Goal: Task Accomplishment & Management: Manage account settings

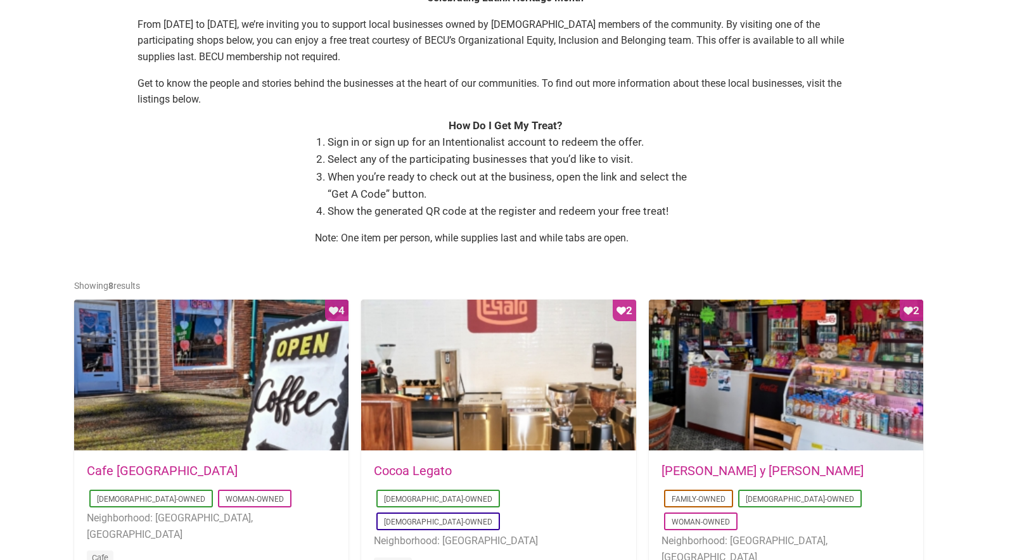
scroll to position [481, 0]
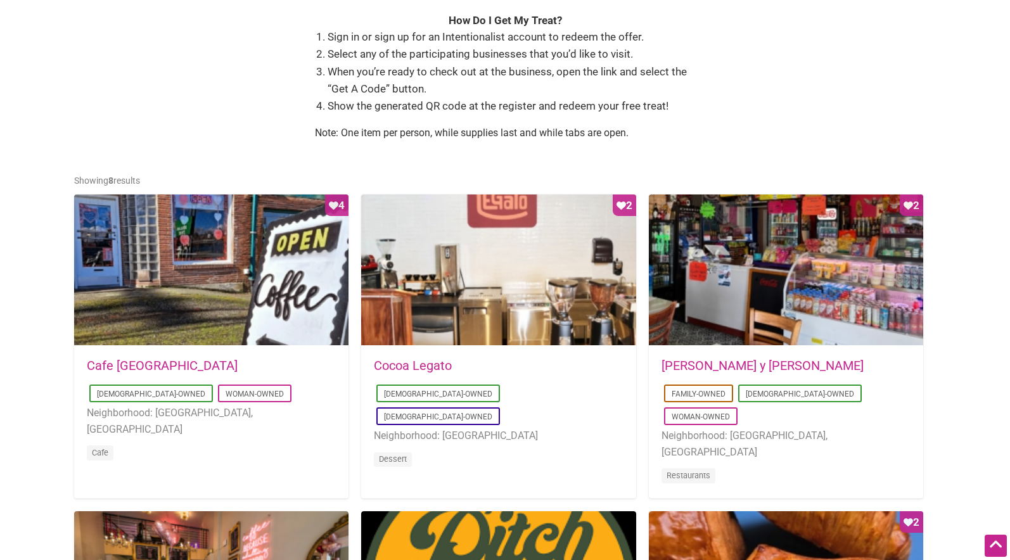
click at [431, 364] on link "Cocoa Legato" at bounding box center [413, 365] width 78 height 15
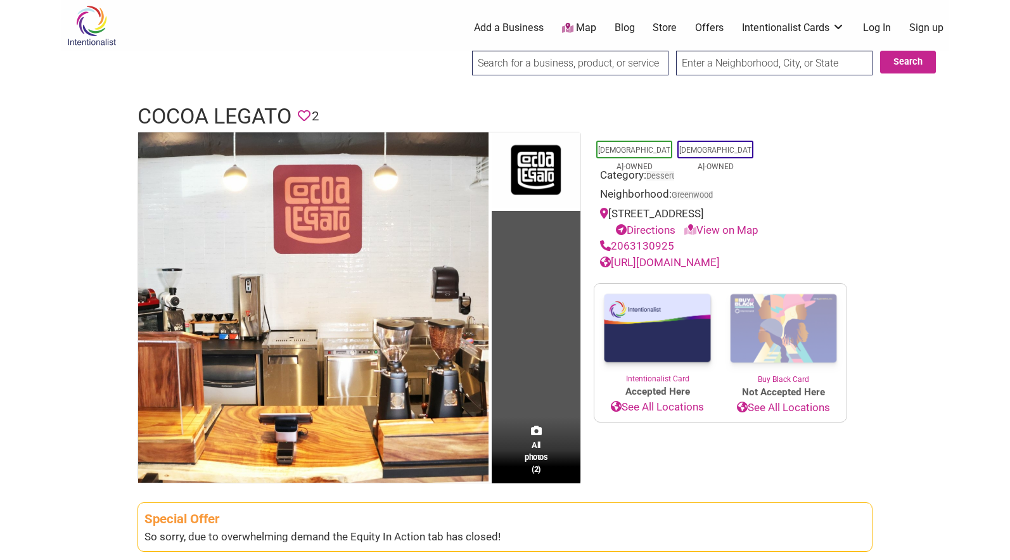
click at [870, 27] on link "Log In" at bounding box center [877, 28] width 28 height 14
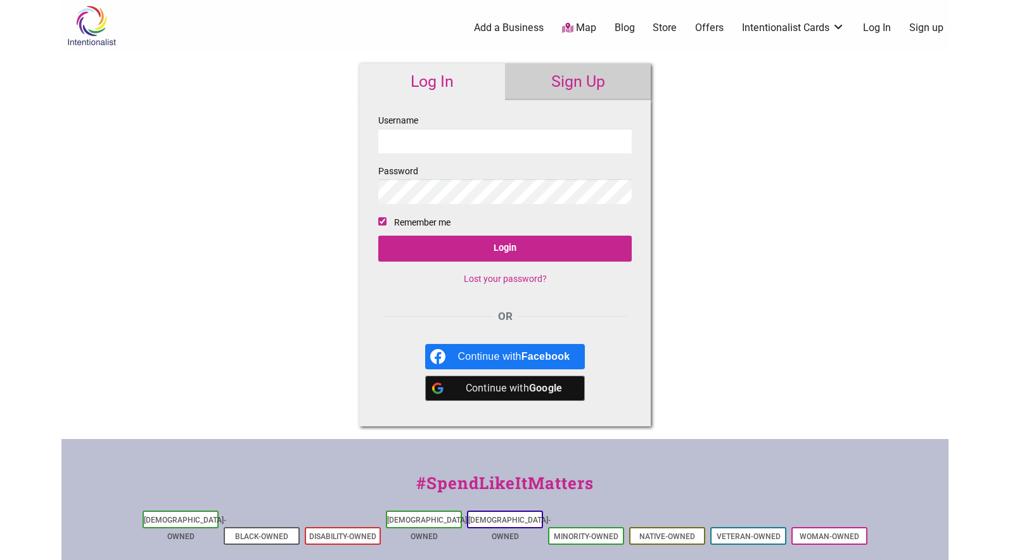
type input "rebeccaleung2@gmail.com"
click at [378, 236] on input "Login" at bounding box center [505, 249] width 254 height 26
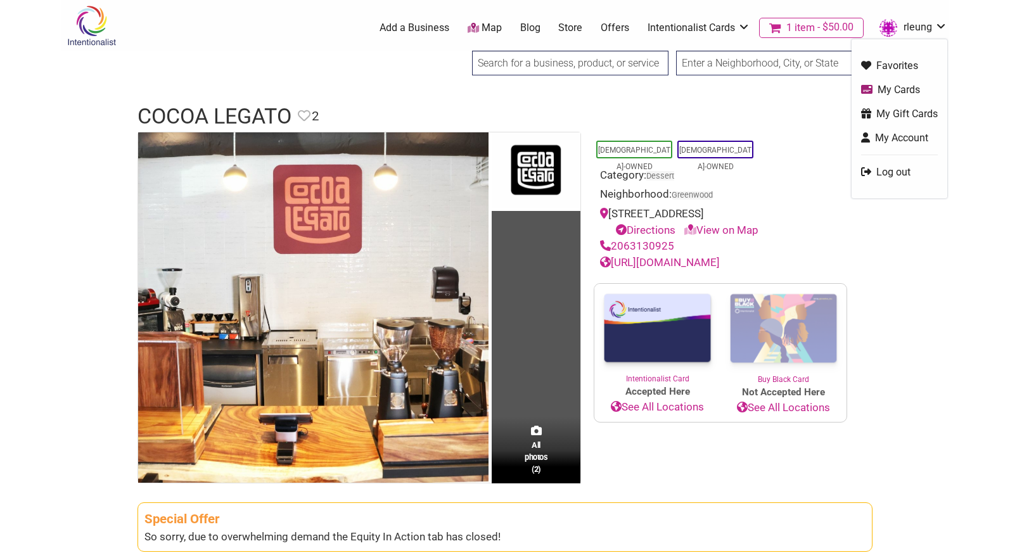
click at [905, 31] on link "rleung" at bounding box center [910, 27] width 74 height 23
click at [894, 113] on link "My Gift Cards" at bounding box center [899, 113] width 77 height 15
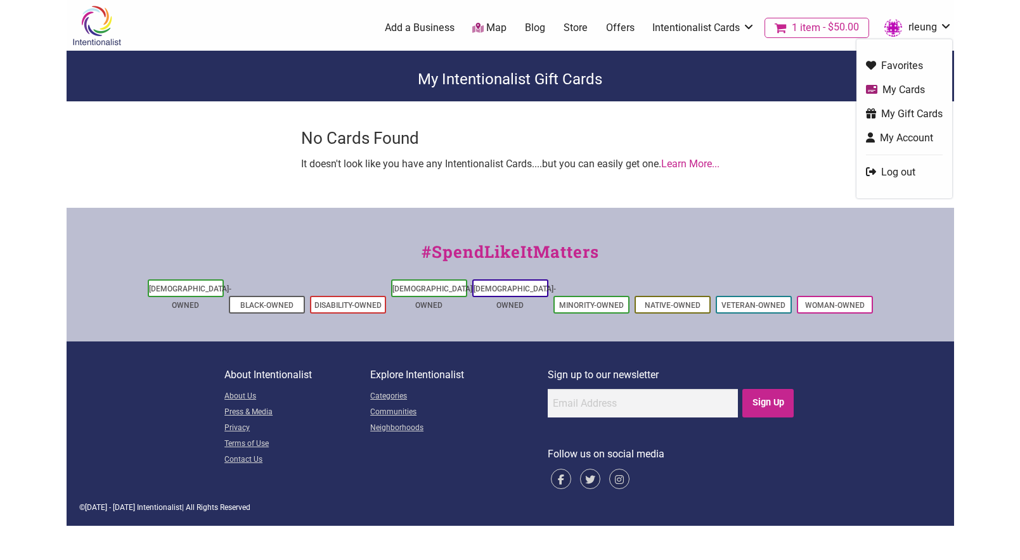
click at [910, 138] on link "My Account" at bounding box center [904, 138] width 77 height 15
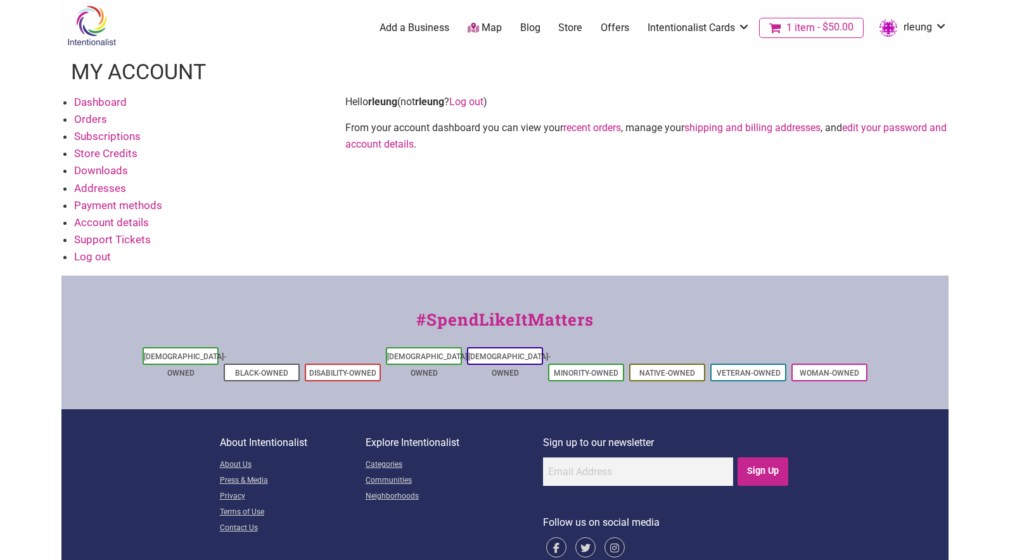
click at [94, 123] on link "Orders" at bounding box center [90, 119] width 33 height 13
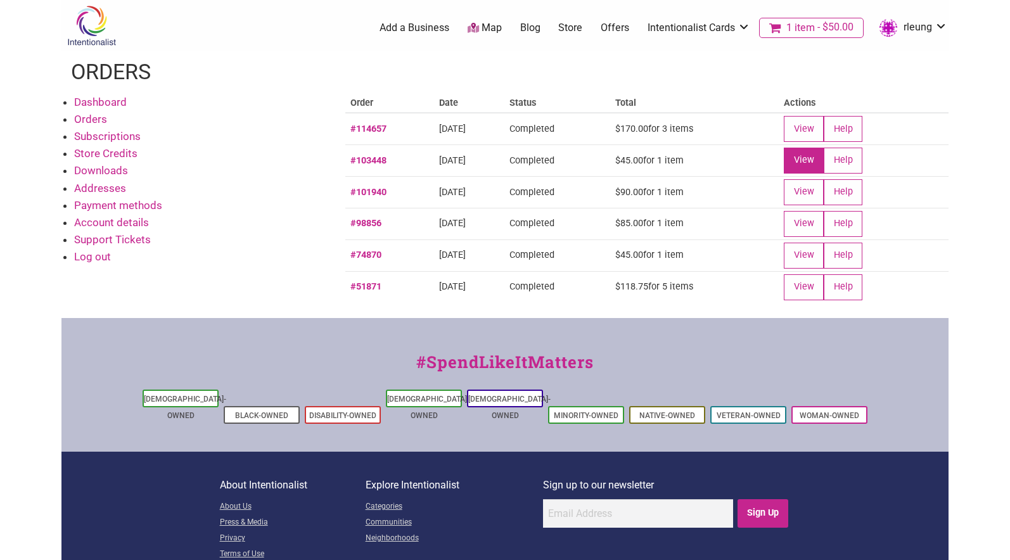
click at [818, 159] on link "View" at bounding box center [804, 161] width 40 height 26
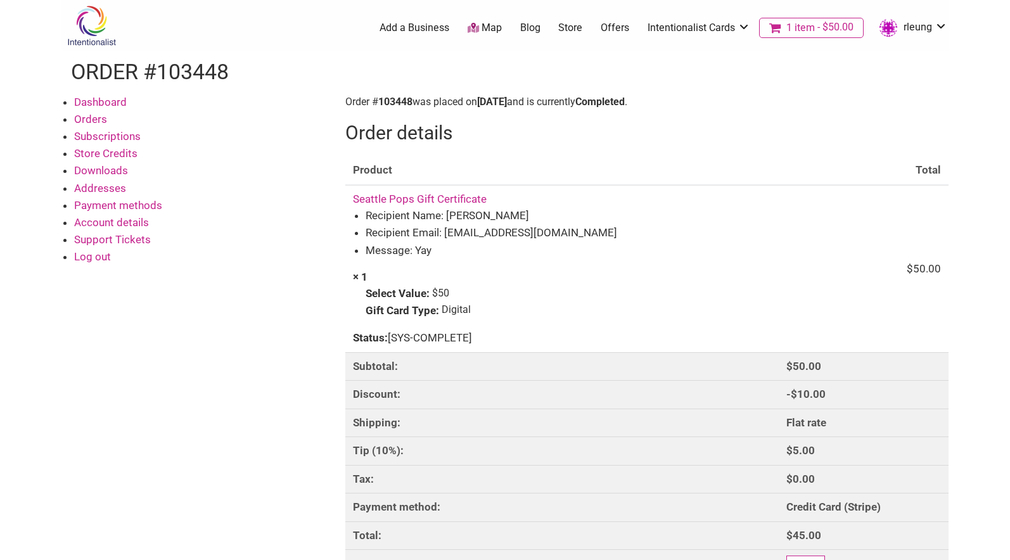
click at [86, 115] on link "Orders" at bounding box center [90, 119] width 33 height 13
